Goal: Task Accomplishment & Management: Manage account settings

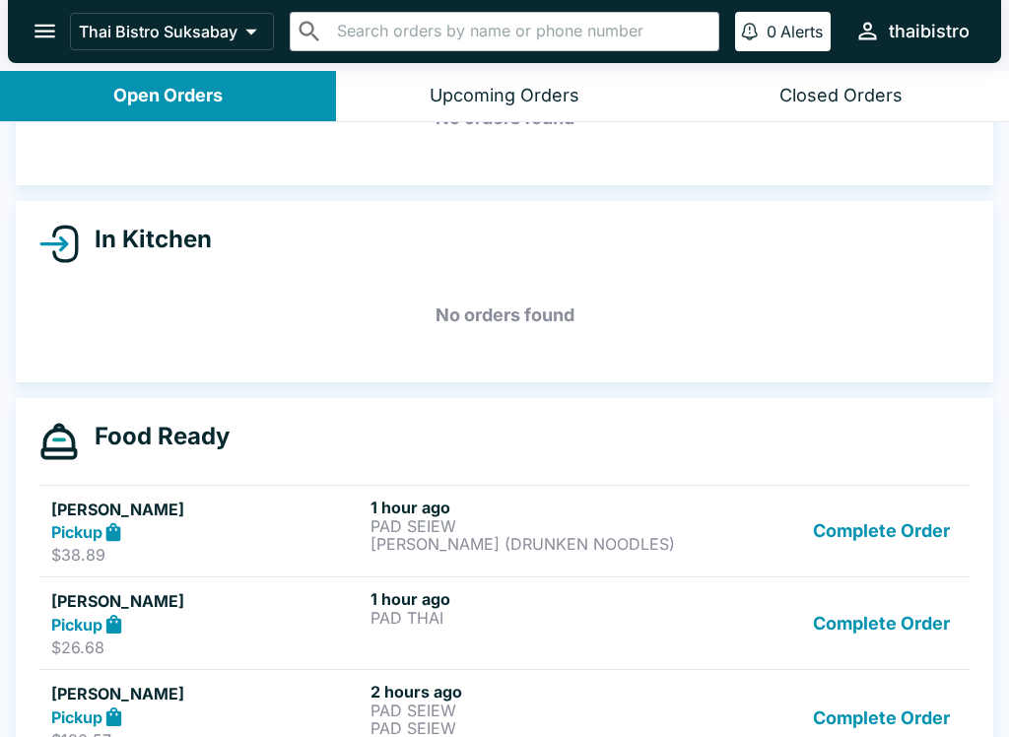
scroll to position [134, 0]
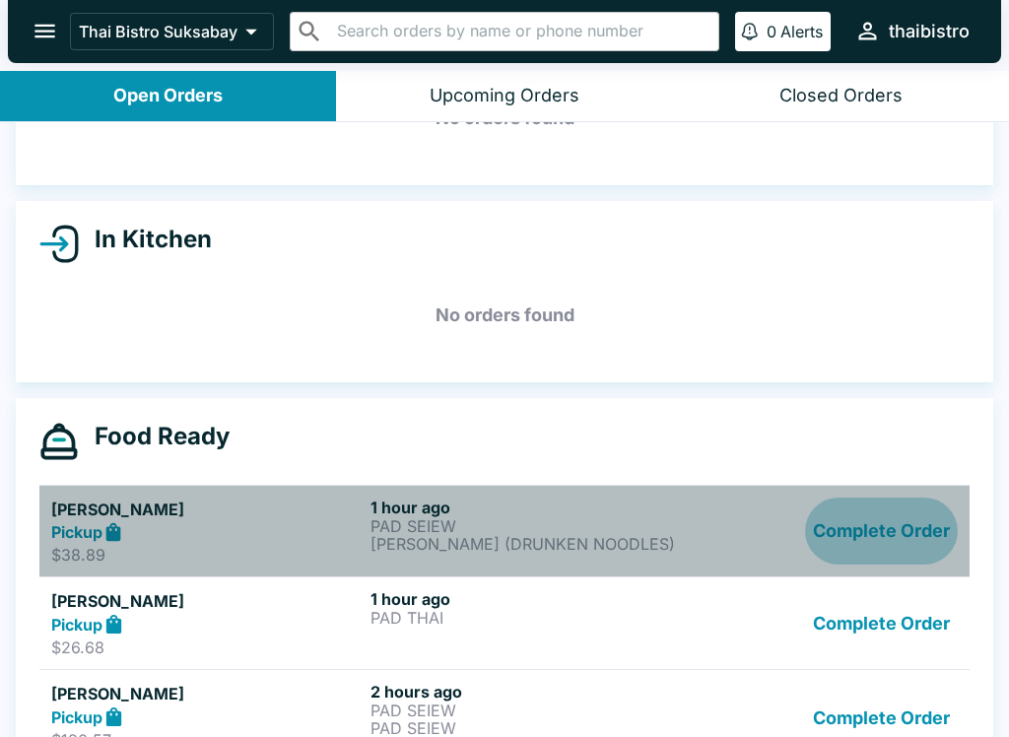
click at [904, 529] on button "Complete Order" at bounding box center [881, 532] width 153 height 68
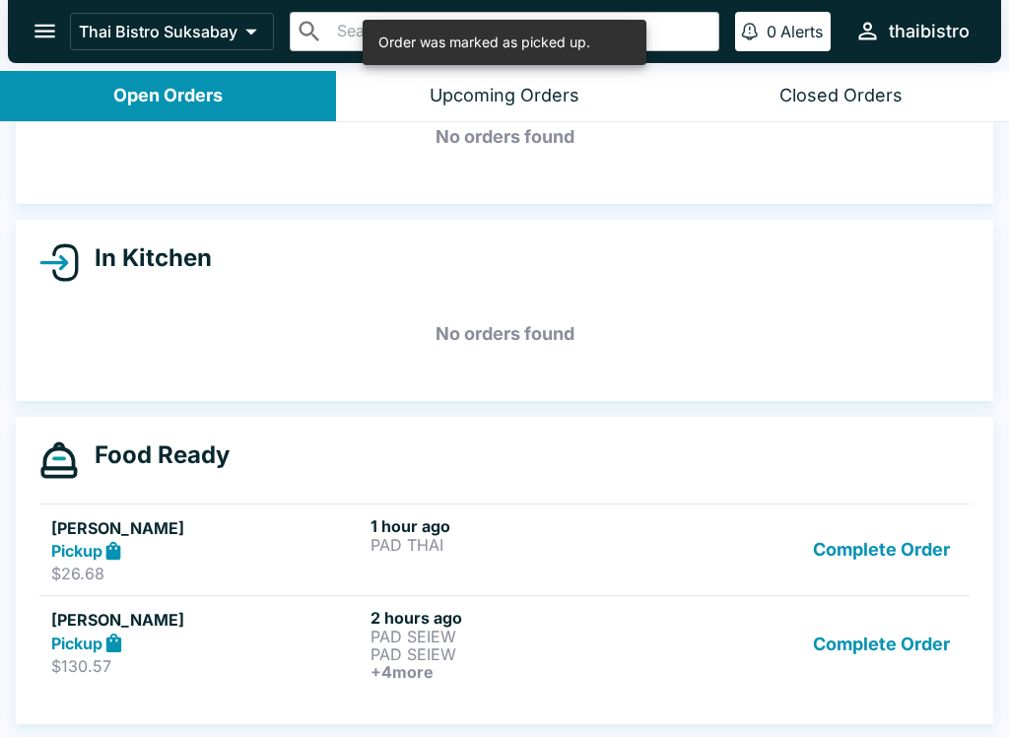
click at [894, 546] on button "Complete Order" at bounding box center [881, 550] width 153 height 68
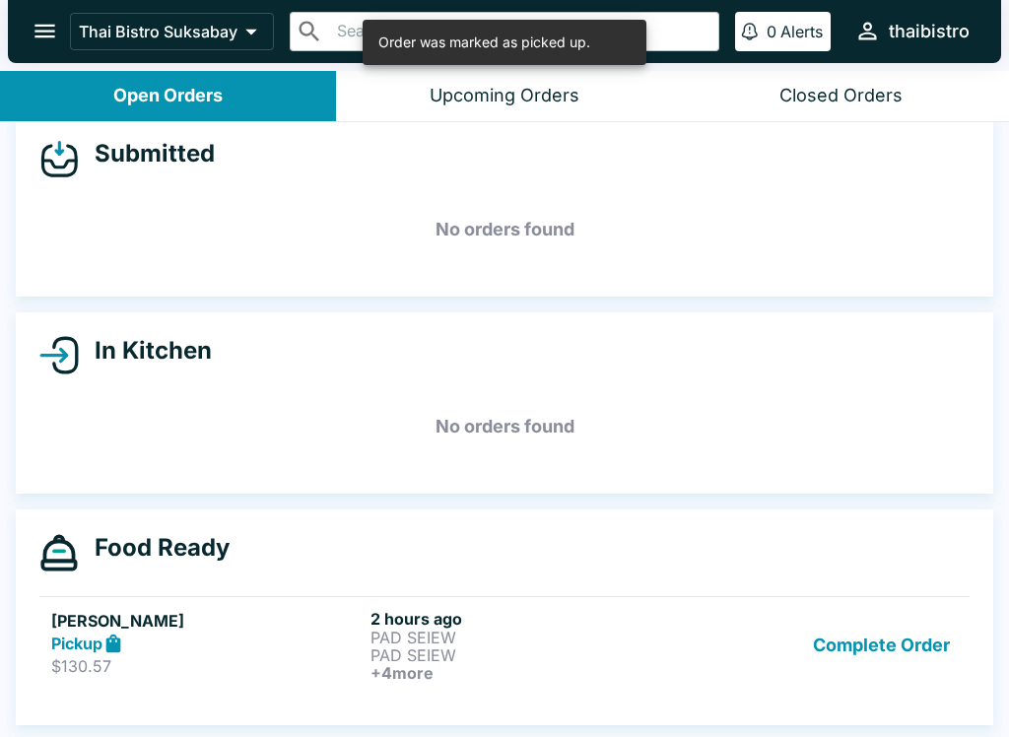
scroll to position [23, 0]
click at [921, 624] on button "Complete Order" at bounding box center [881, 645] width 153 height 73
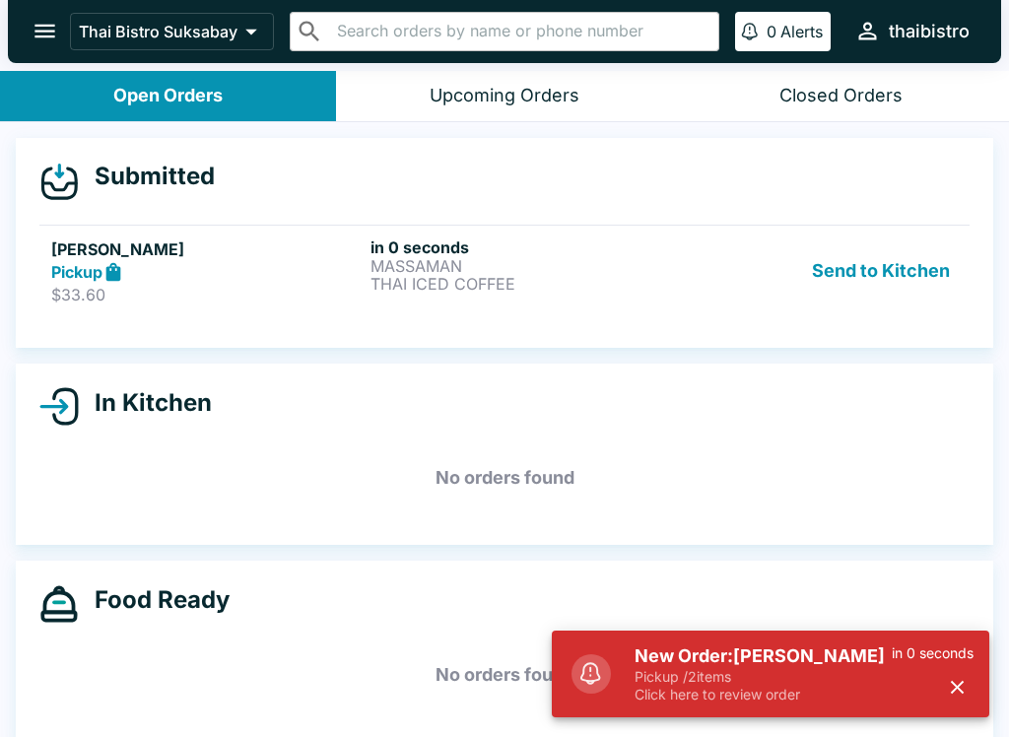
click at [922, 274] on button "Send to Kitchen" at bounding box center [881, 272] width 154 height 68
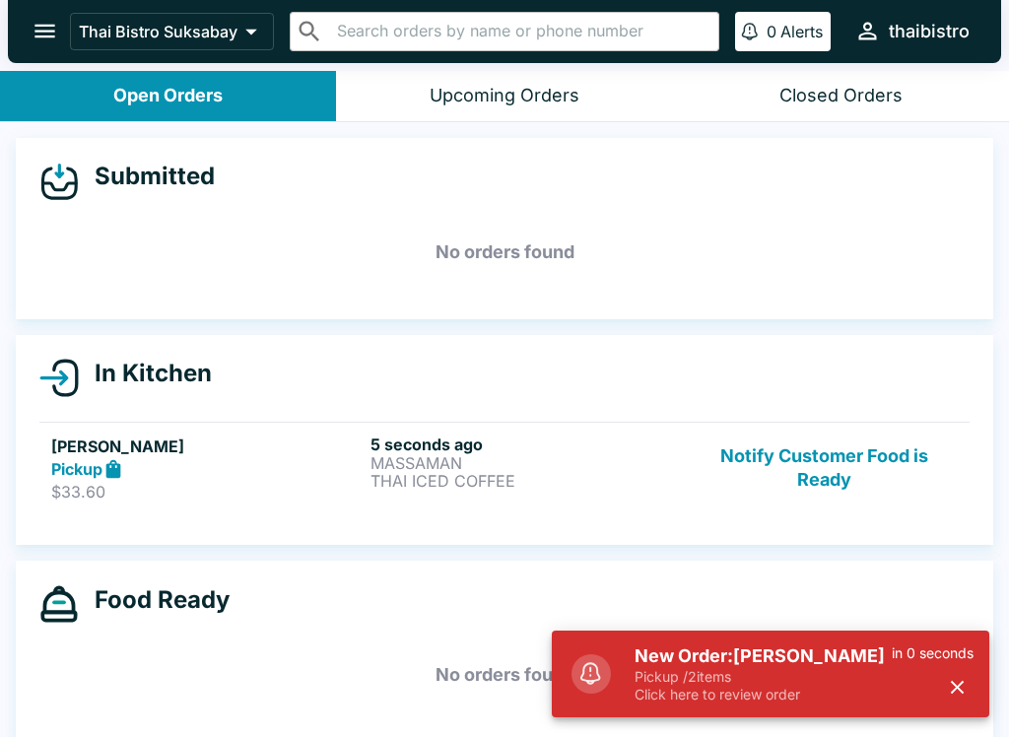
click at [599, 462] on p "MASSAMAN" at bounding box center [526, 463] width 311 height 18
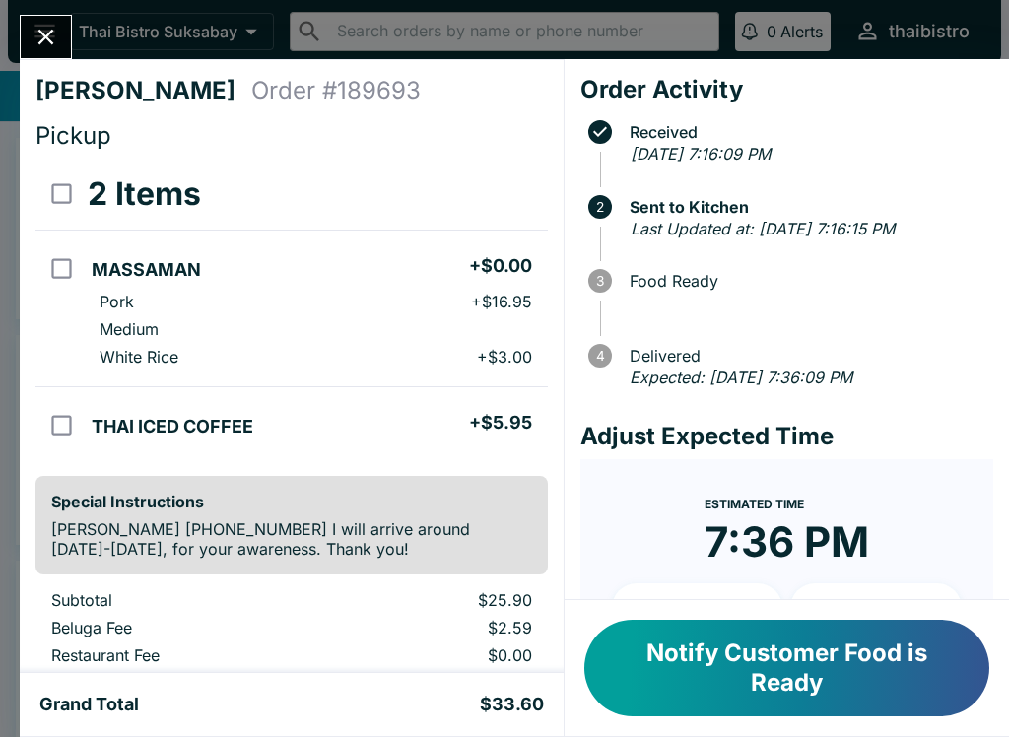
click at [42, 16] on button "Close" at bounding box center [46, 37] width 50 height 42
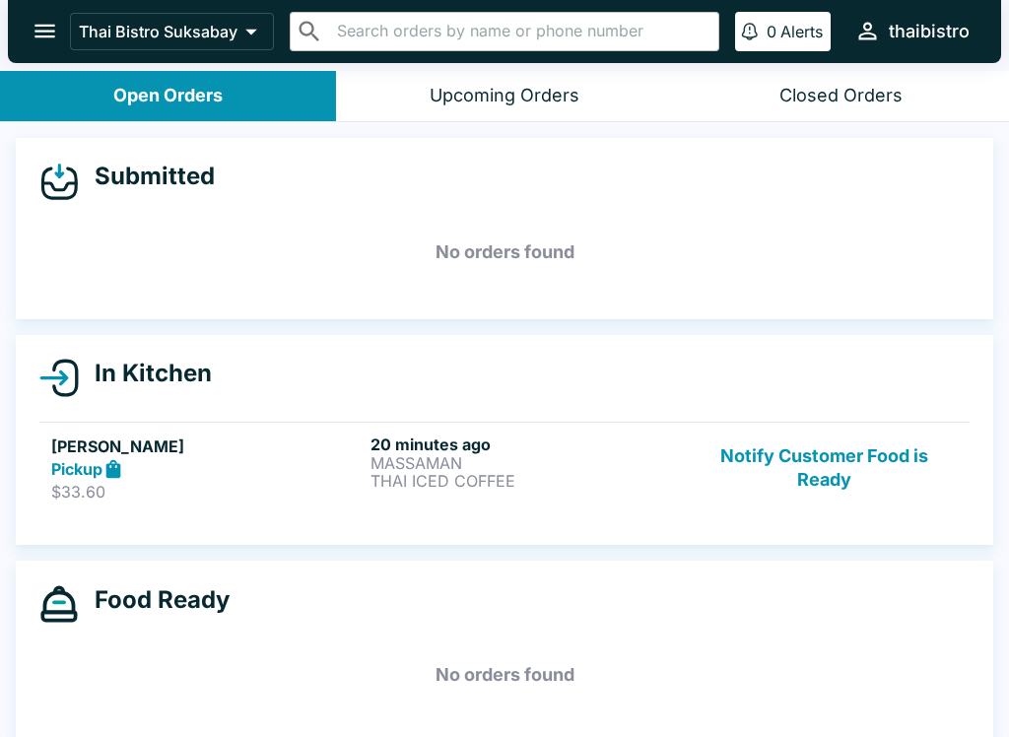
click at [607, 473] on p "THAI ICED COFFEE" at bounding box center [526, 481] width 311 height 18
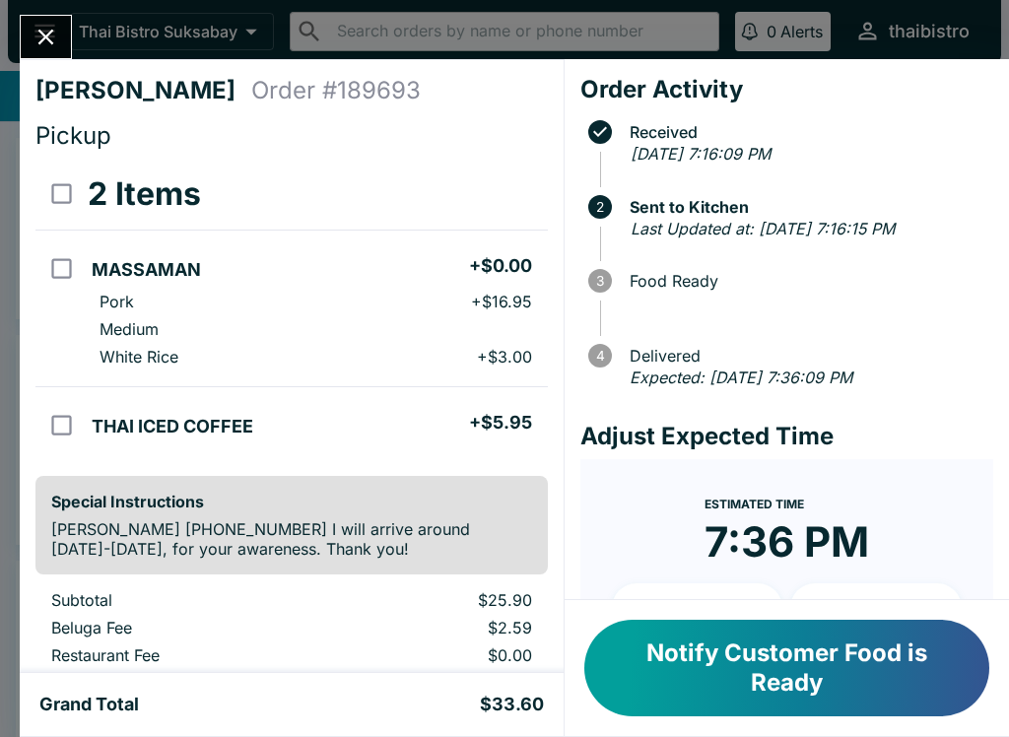
click at [857, 684] on button "Notify Customer Food is Ready" at bounding box center [786, 668] width 405 height 97
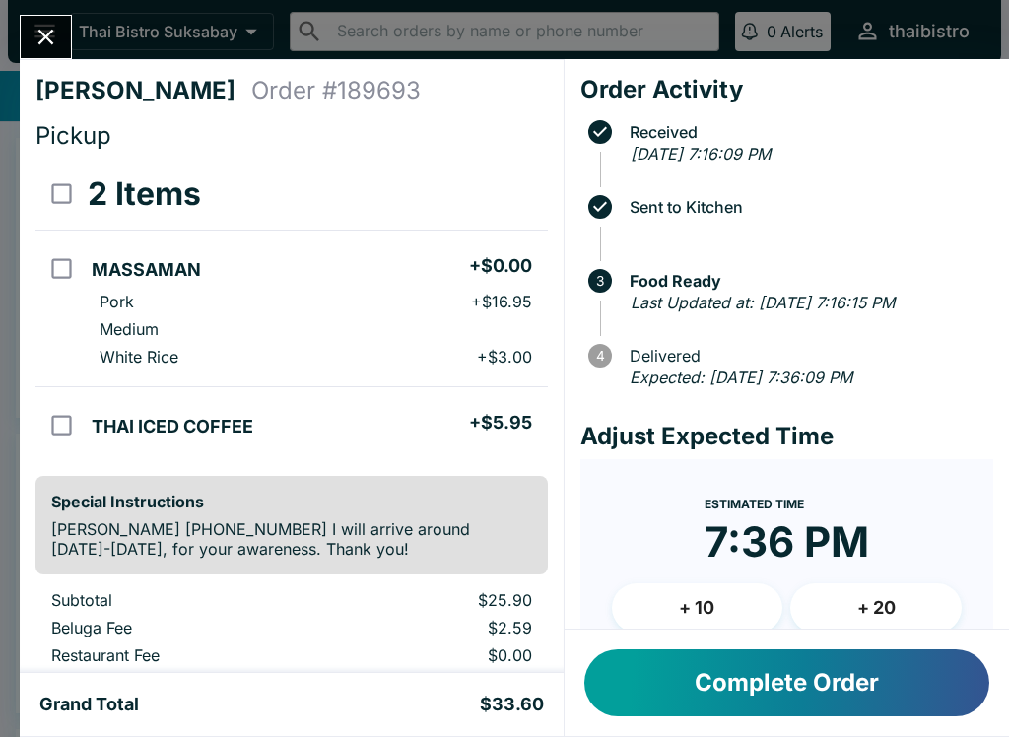
click at [899, 707] on button "Complete Order" at bounding box center [786, 682] width 405 height 67
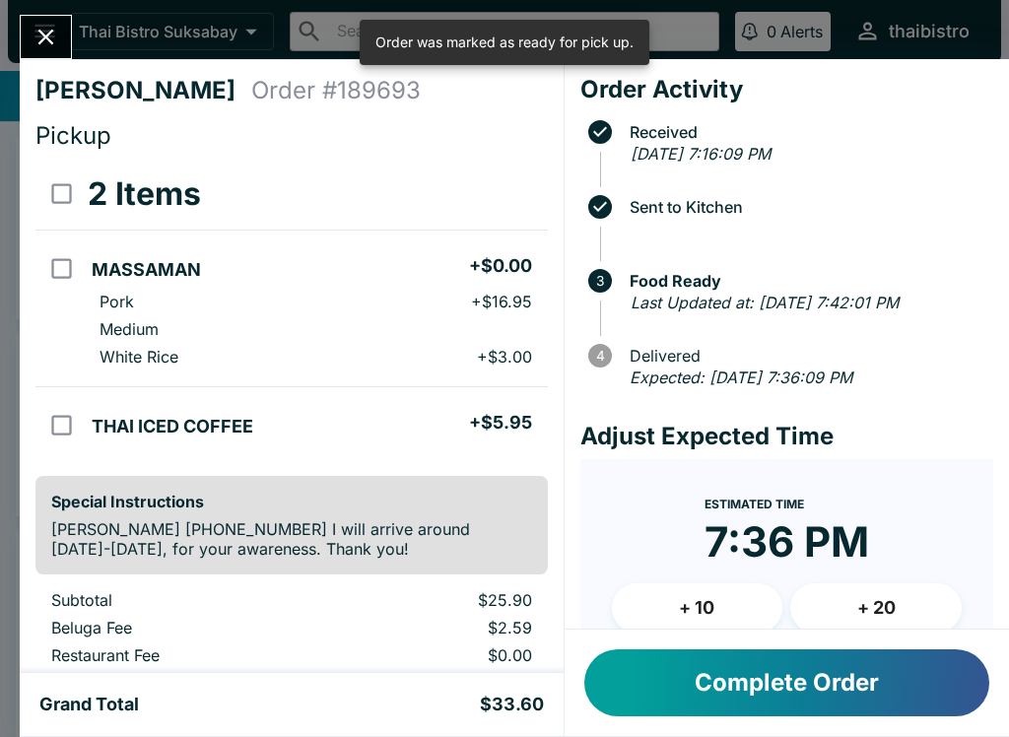
click at [888, 687] on button "Complete Order" at bounding box center [786, 682] width 405 height 67
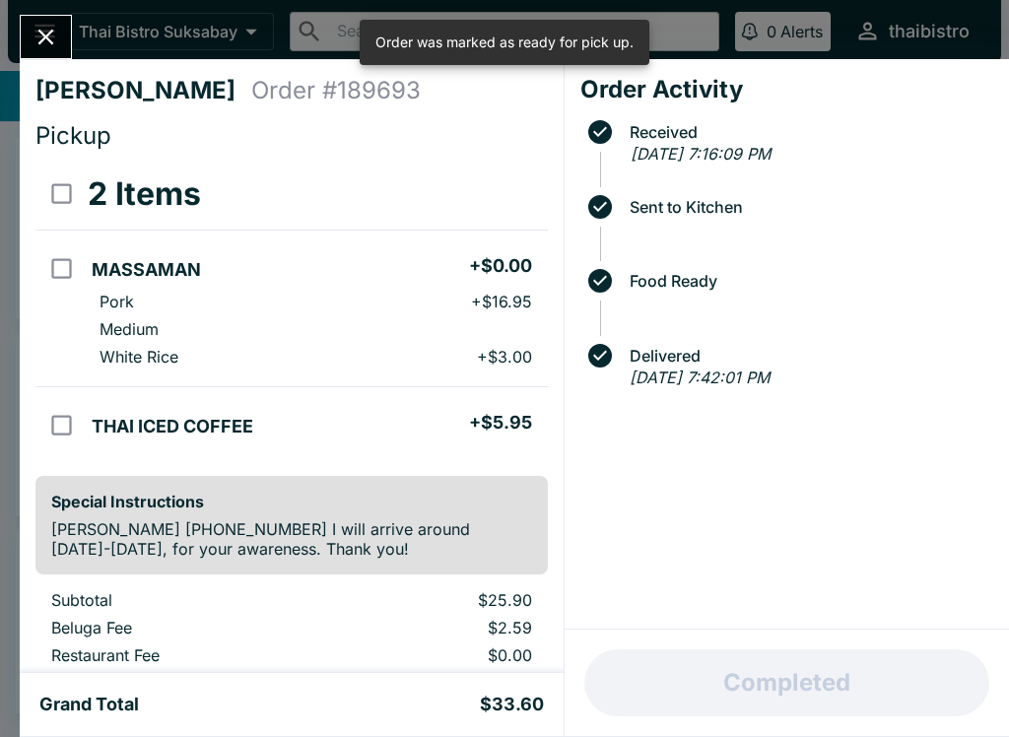
click at [56, 26] on icon "Close" at bounding box center [46, 37] width 27 height 27
